Goal: Task Accomplishment & Management: Use online tool/utility

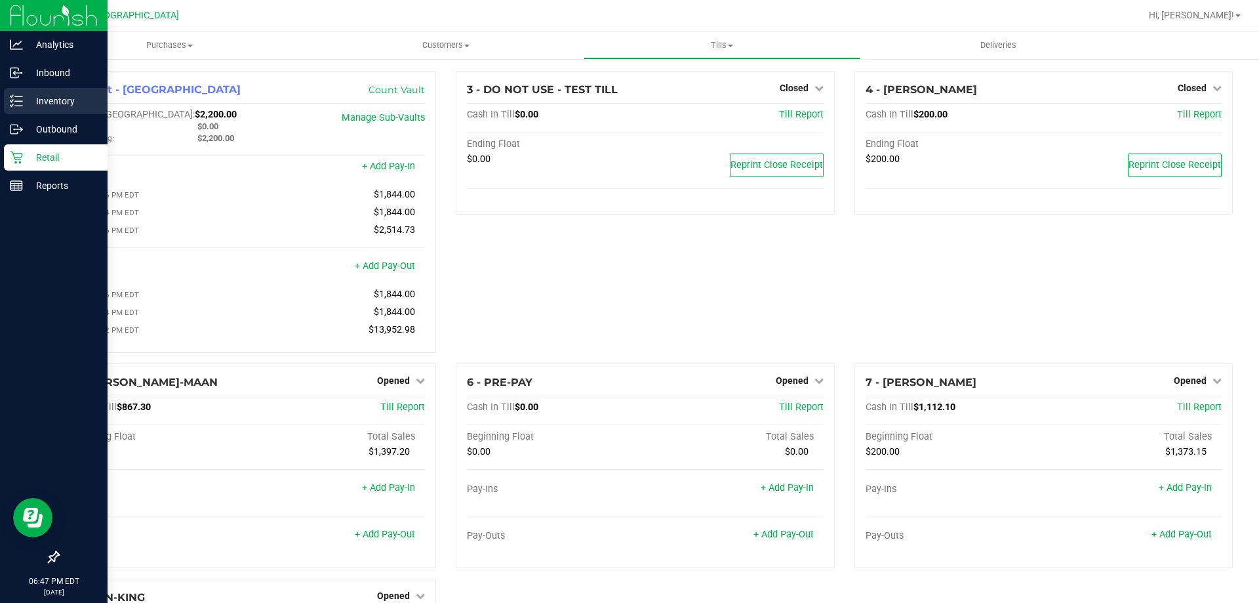
click at [49, 98] on p "Inventory" at bounding box center [62, 101] width 79 height 16
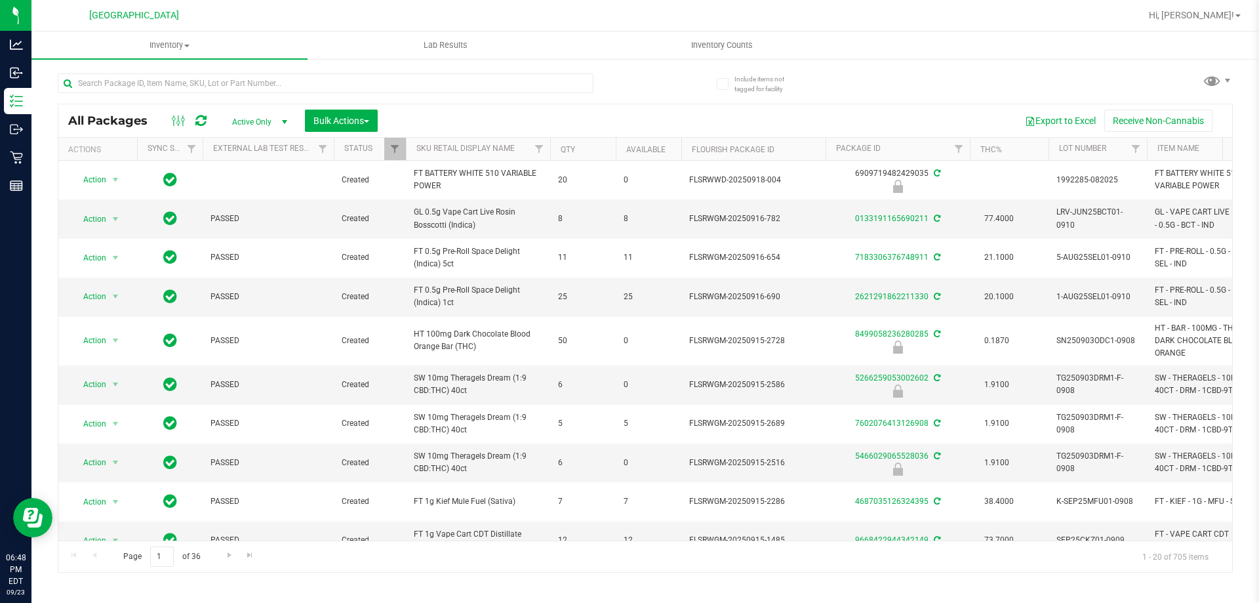
drag, startPoint x: 1056, startPoint y: 123, endPoint x: 1010, endPoint y: 98, distance: 52.5
click at [1010, 98] on div "All Packages Active Only Active Only Lab Samples Locked All External Internal B…" at bounding box center [645, 316] width 1175 height 511
click at [1041, 115] on button "Export to Excel" at bounding box center [1060, 120] width 88 height 22
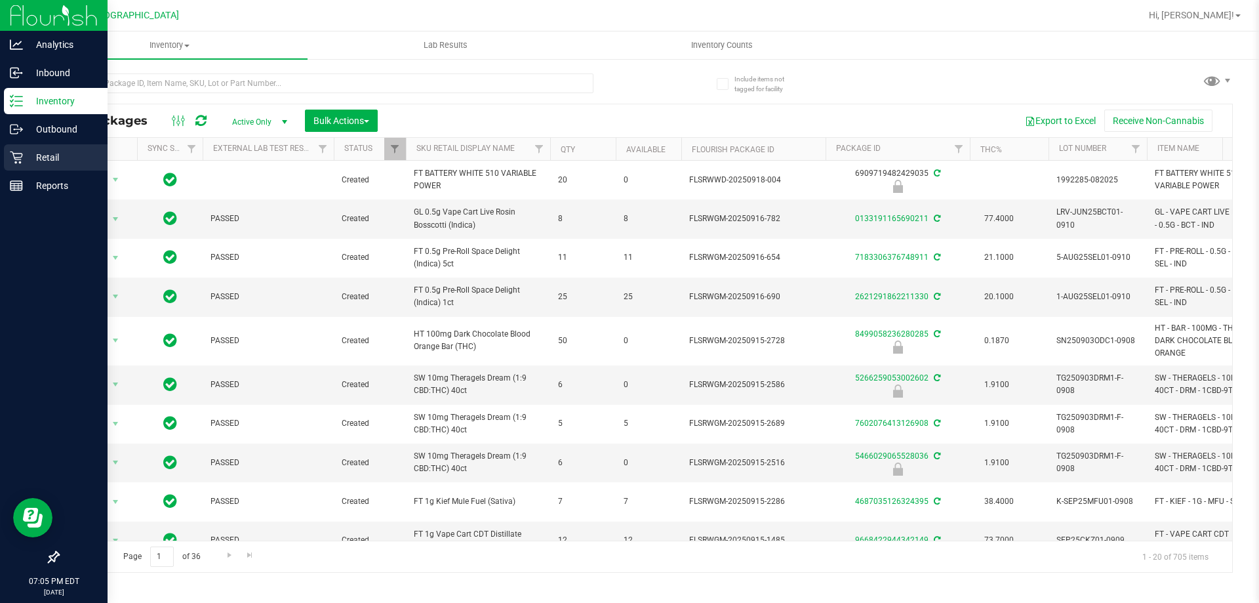
click at [55, 160] on p "Retail" at bounding box center [62, 157] width 79 height 16
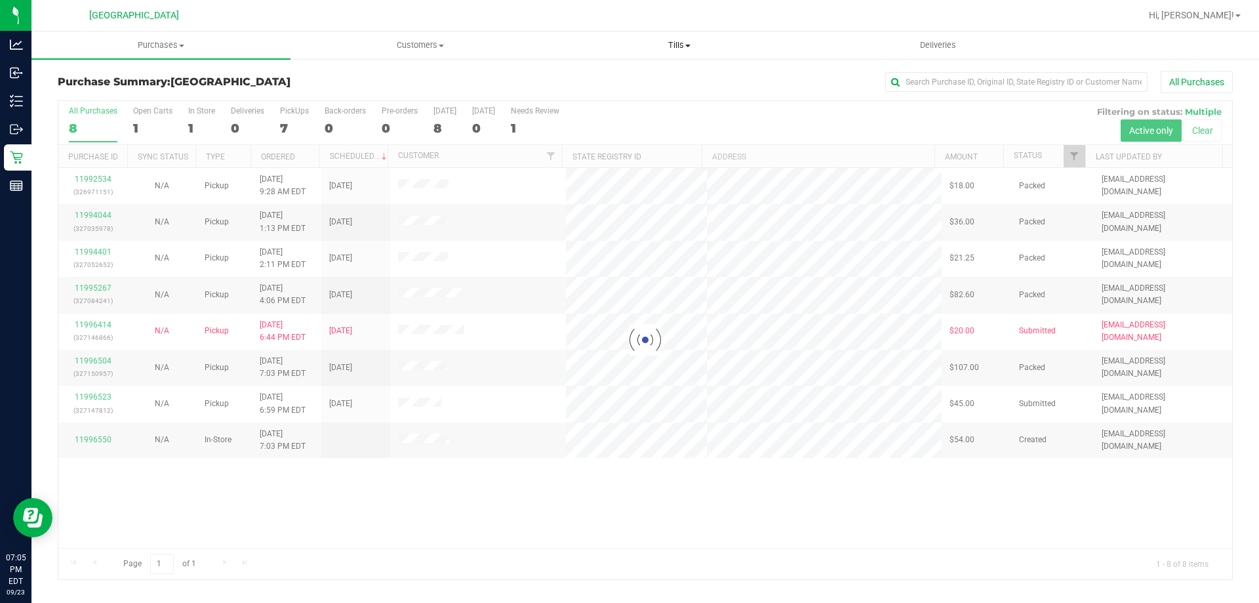
click at [688, 45] on span at bounding box center [687, 46] width 5 height 3
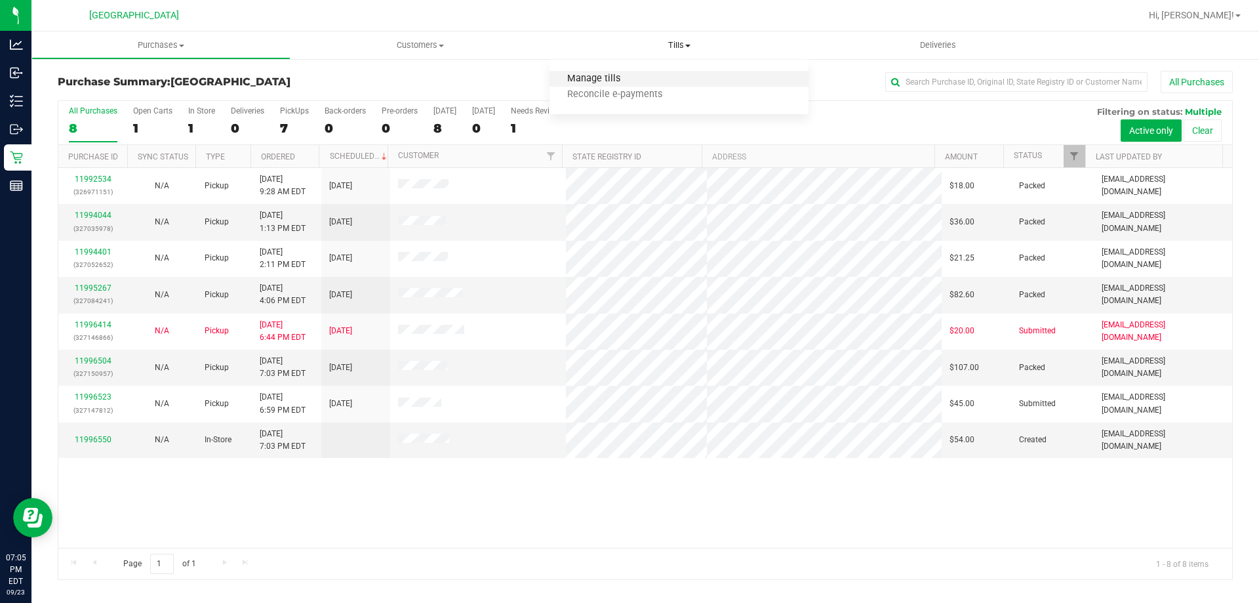
click at [628, 76] on span "Manage tills" at bounding box center [593, 78] width 89 height 11
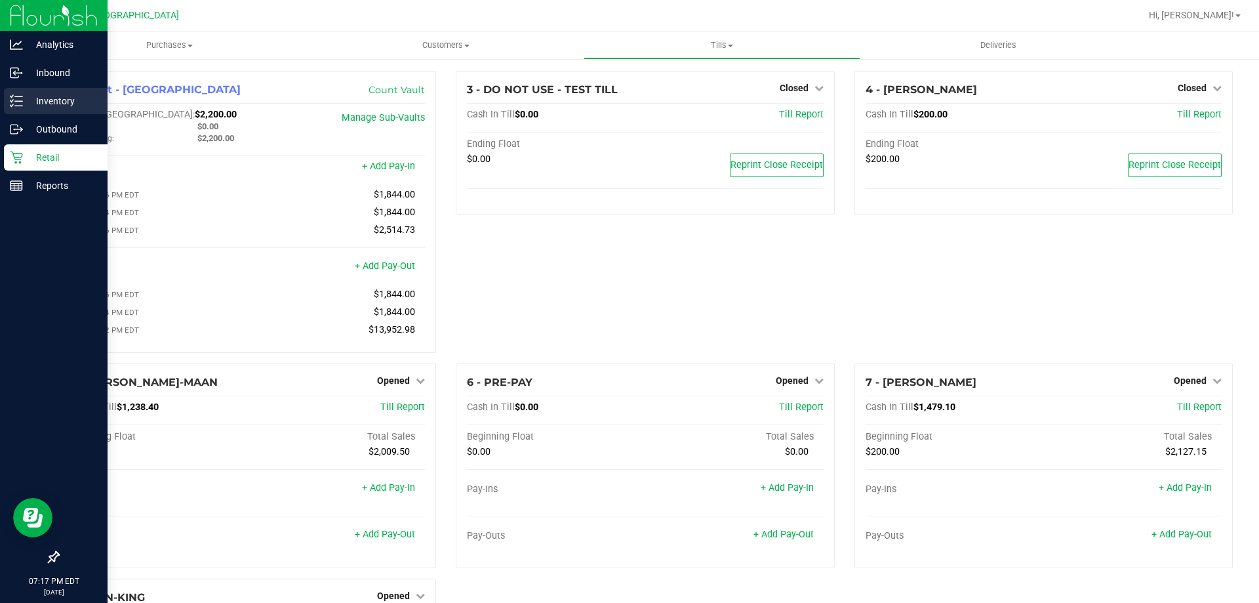
click at [20, 106] on line at bounding box center [18, 106] width 7 height 0
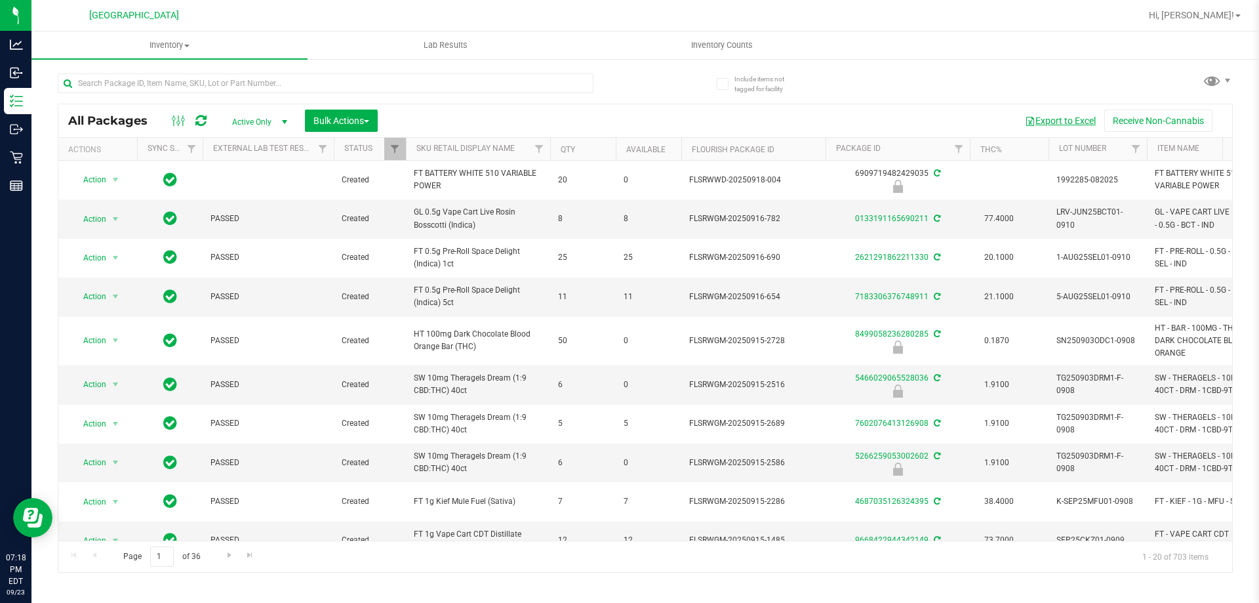
click at [1040, 116] on button "Export to Excel" at bounding box center [1060, 120] width 88 height 22
